Goal: Book appointment/travel/reservation

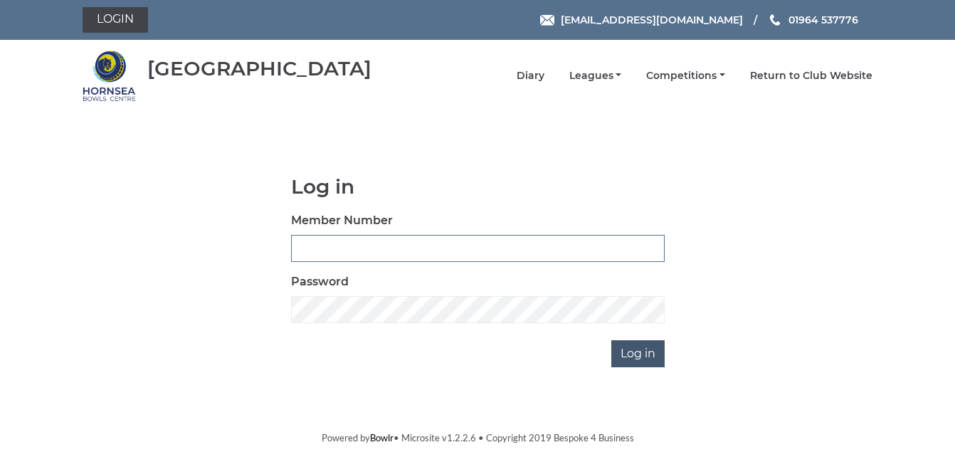
type input "1088"
click at [645, 356] on input "Log in" at bounding box center [637, 353] width 53 height 27
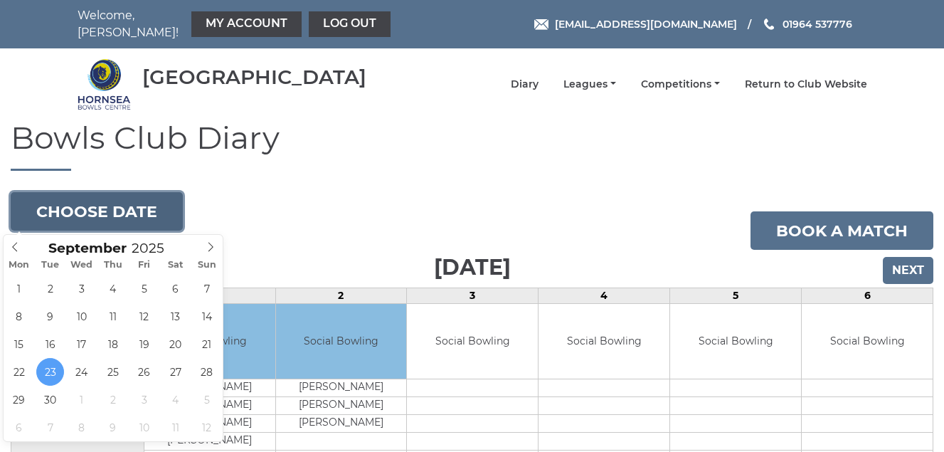
click at [90, 209] on button "Choose date" at bounding box center [97, 211] width 172 height 38
type input "[DATE]"
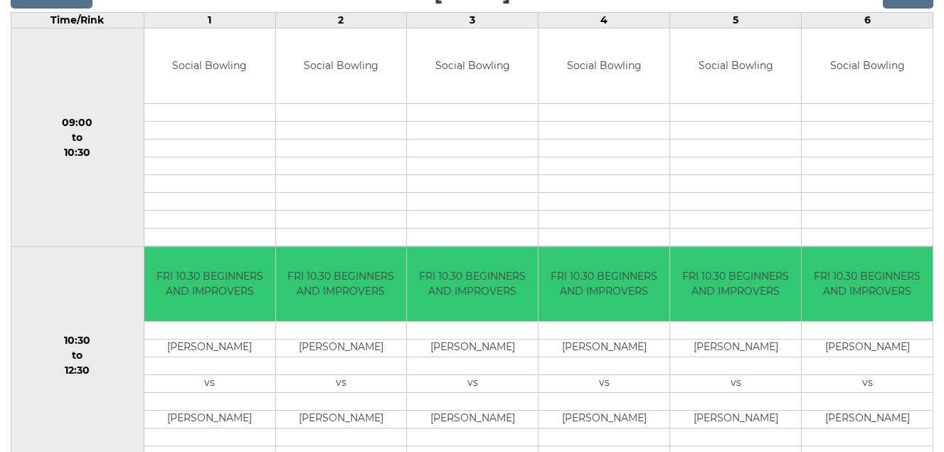
scroll to position [133, 0]
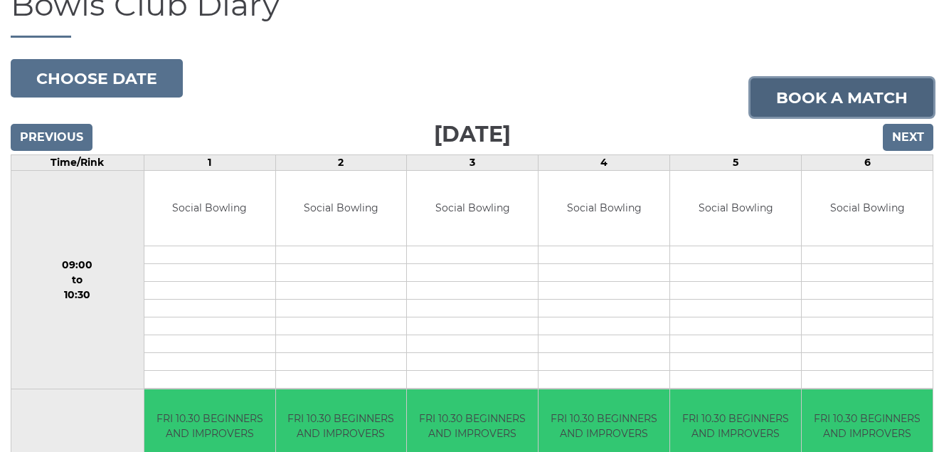
click at [800, 95] on link "Book a match" at bounding box center [842, 97] width 183 height 38
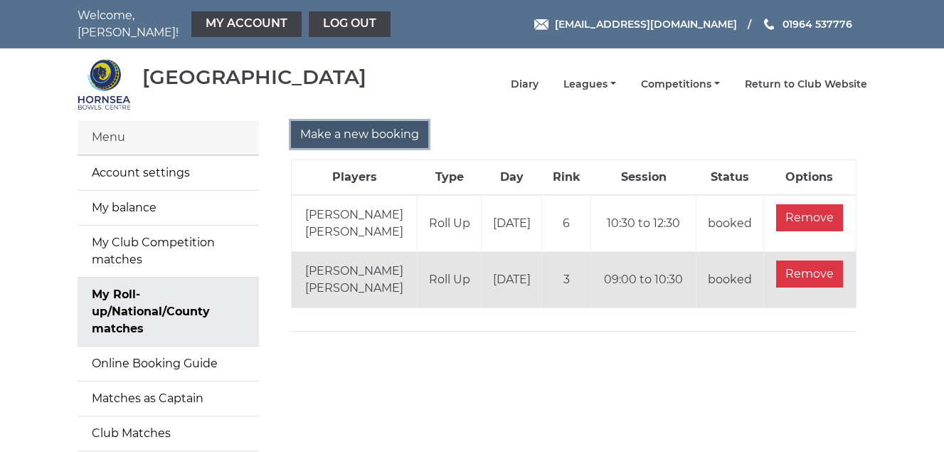
click at [357, 137] on input "Make a new booking" at bounding box center [359, 134] width 137 height 27
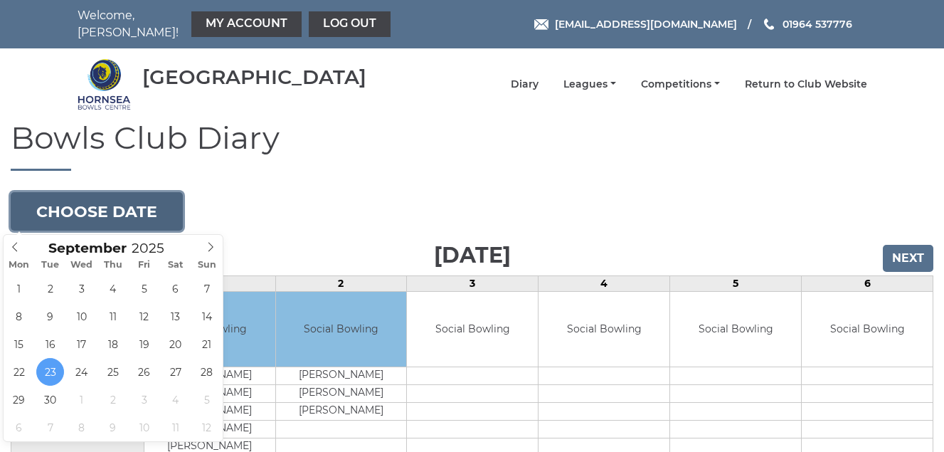
click at [139, 211] on button "Choose date" at bounding box center [97, 211] width 172 height 38
type input "2025-09-26"
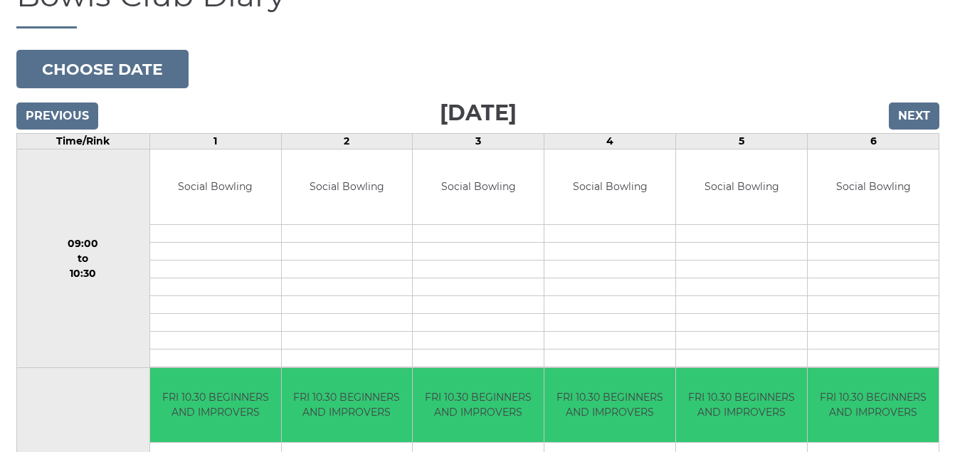
scroll to position [285, 0]
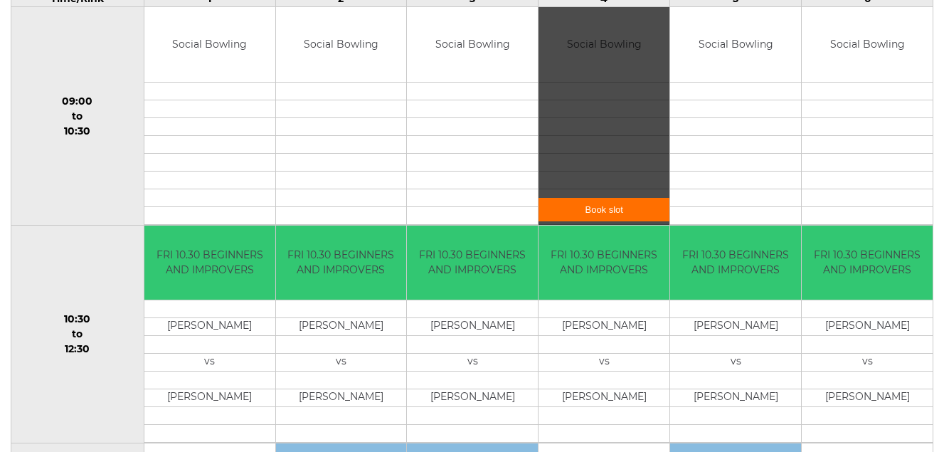
click at [601, 209] on link "Book slot" at bounding box center [604, 209] width 131 height 23
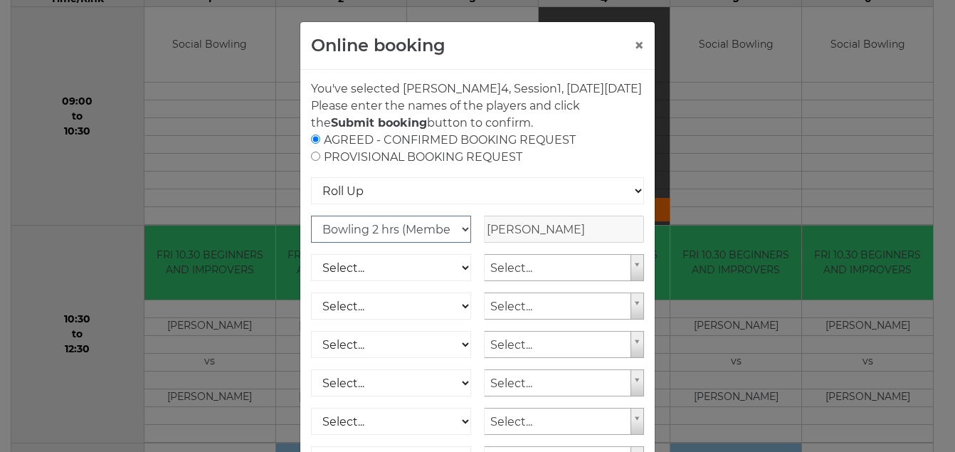
click at [458, 243] on select "Club Competition (Member) National (Member) Bowling 1.5 hrs (Member) Junior (Up…" at bounding box center [391, 229] width 160 height 27
select select "1_54"
click at [311, 233] on select "Club Competition (Member) National (Member) Bowling 1.5 hrs (Member) Junior (Up…" at bounding box center [391, 229] width 160 height 27
click at [457, 281] on select "Select... Club Competition (Member) Club Competition (Visitor) National (Member…" at bounding box center [391, 267] width 160 height 27
select select "1_54"
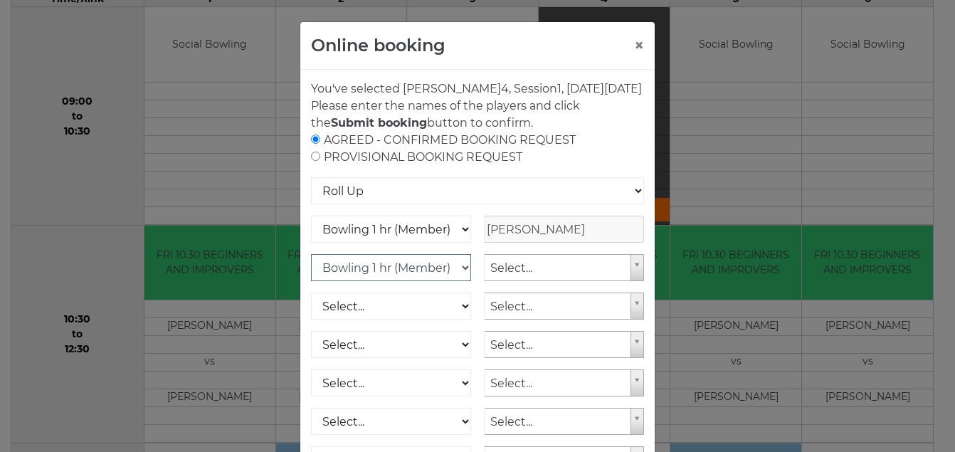
click at [311, 271] on select "Select... Club Competition (Member) Club Competition (Visitor) National (Member…" at bounding box center [391, 267] width 160 height 27
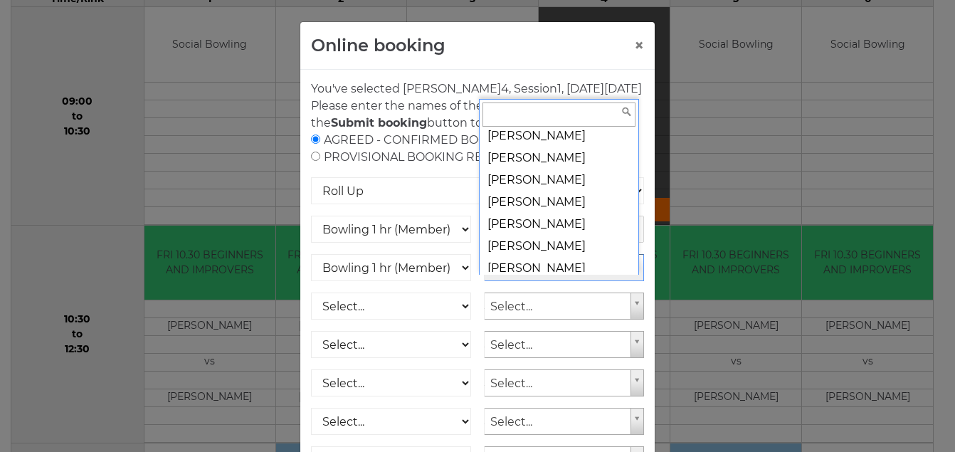
scroll to position [6274, 0]
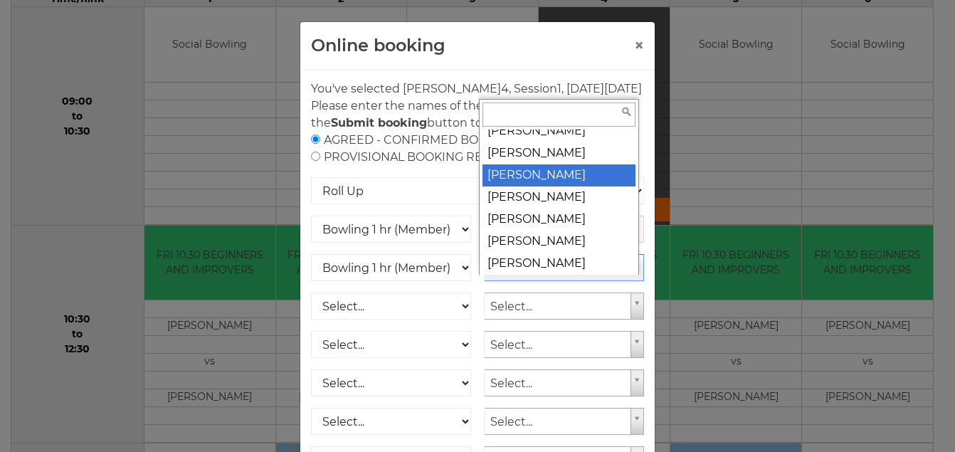
select select "688"
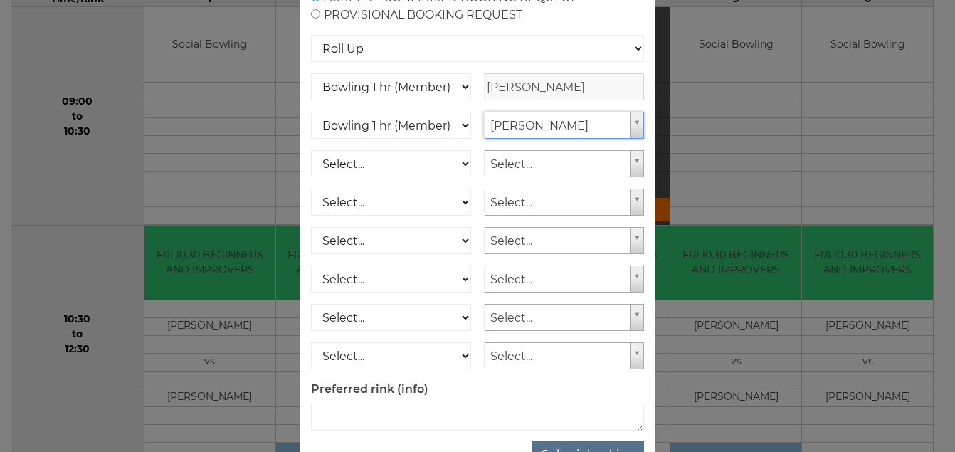
scroll to position [209, 0]
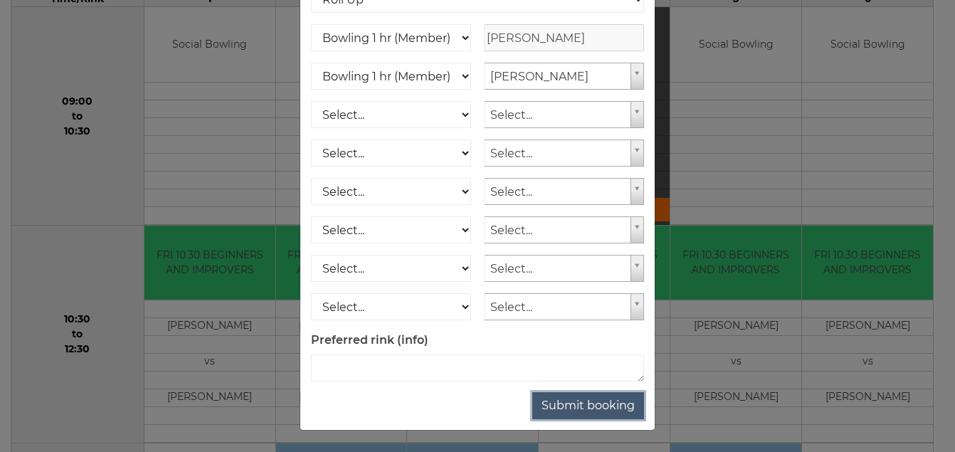
click at [581, 408] on button "Submit booking" at bounding box center [588, 405] width 112 height 27
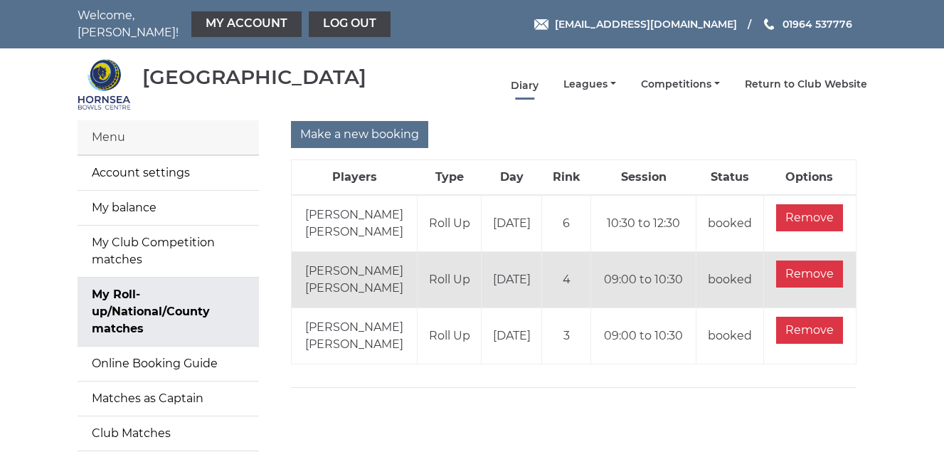
click at [531, 83] on link "Diary" at bounding box center [525, 86] width 28 height 14
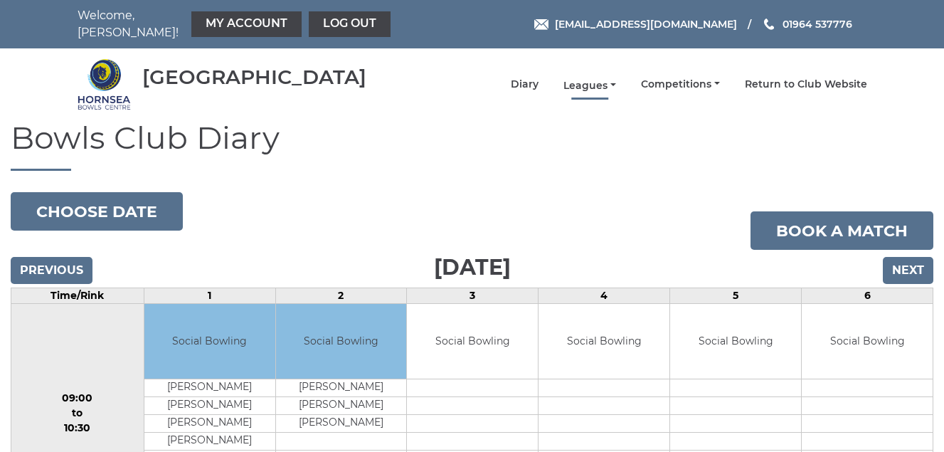
click at [579, 83] on link "Leagues" at bounding box center [590, 86] width 53 height 14
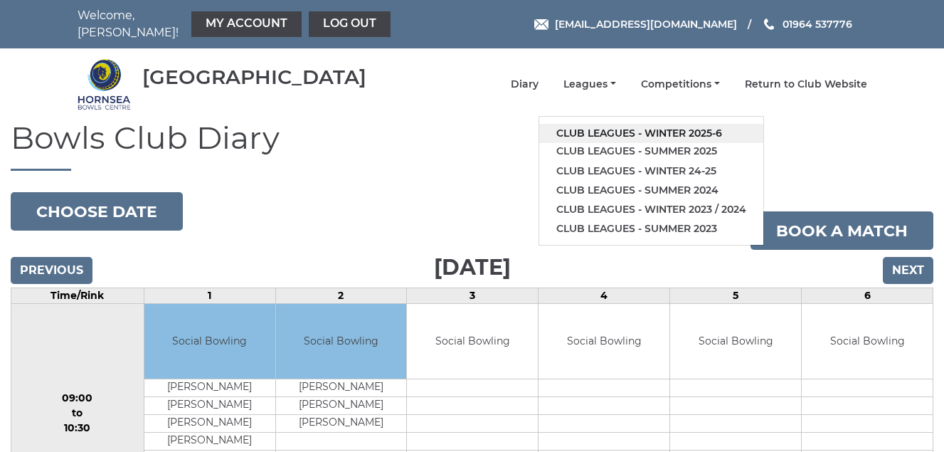
click at [597, 132] on link "Club leagues - Winter 2025-6" at bounding box center [651, 133] width 224 height 19
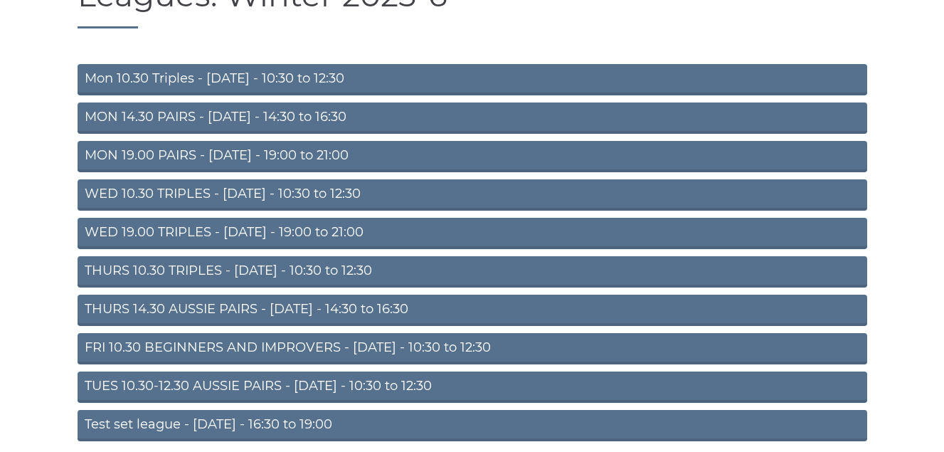
scroll to position [199, 0]
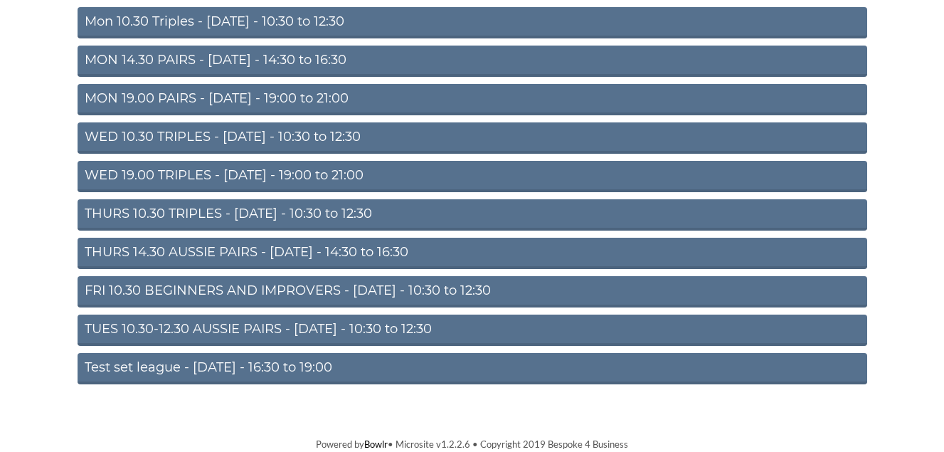
click at [356, 327] on link "TUES 10.30-12.30 AUSSIE PAIRS - [DATE] - 10:30 to 12:30" at bounding box center [473, 330] width 790 height 31
